Goal: Information Seeking & Learning: Learn about a topic

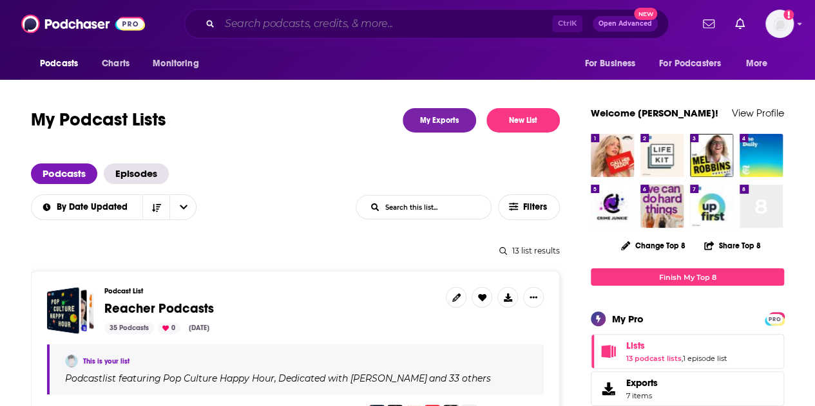
click at [285, 24] on input "Search podcasts, credits, & more..." at bounding box center [386, 24] width 332 height 21
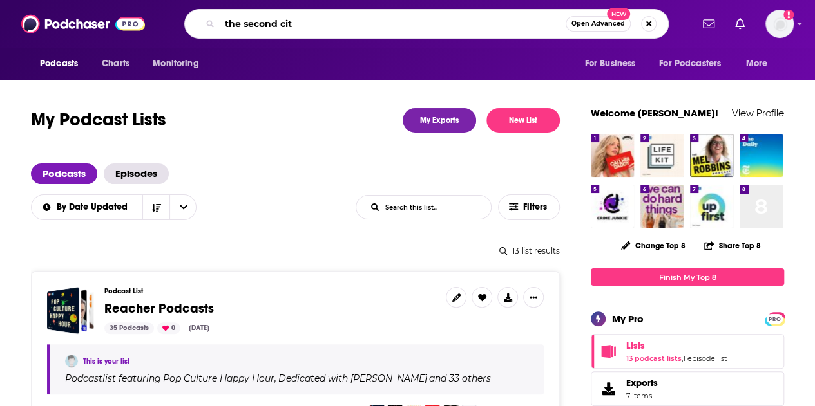
type input "the second city"
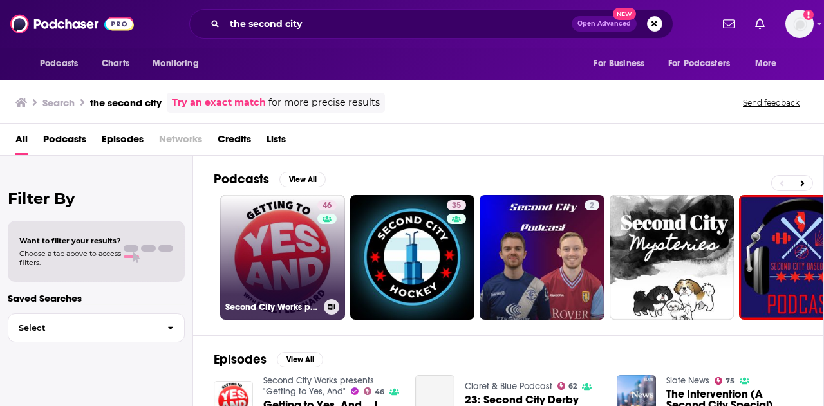
click at [285, 260] on link "46 Second City Works presents "Getting to Yes, And"" at bounding box center [282, 257] width 125 height 125
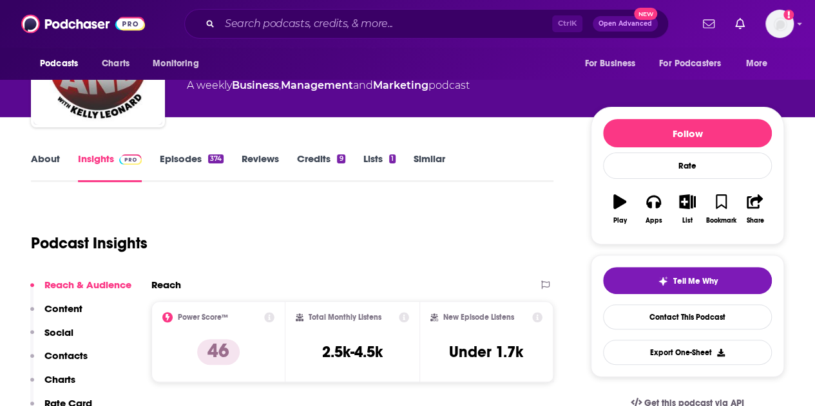
scroll to position [258, 0]
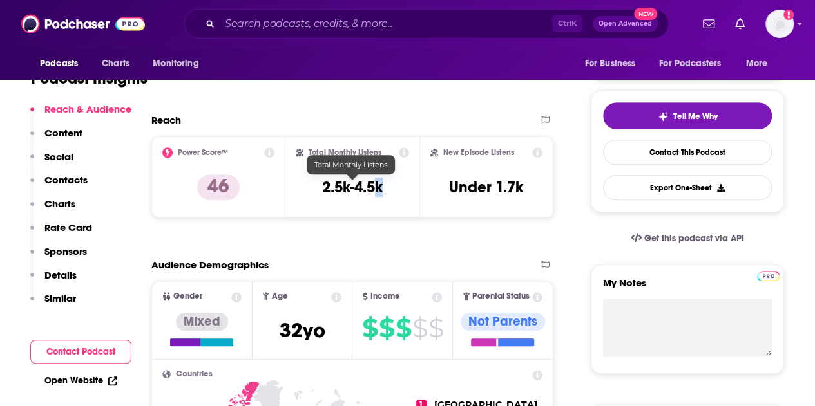
drag, startPoint x: 397, startPoint y: 185, endPoint x: 375, endPoint y: 185, distance: 21.3
click at [375, 185] on div "Total Monthly Listens 2.5k-4.5k" at bounding box center [352, 176] width 113 height 59
